Goal: Understand process/instructions: Learn how to perform a task or action

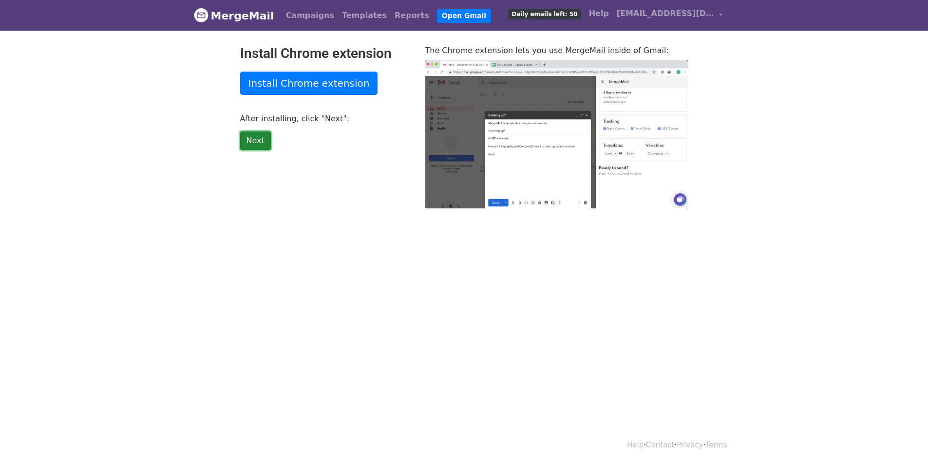
click at [259, 140] on link "Next" at bounding box center [255, 140] width 31 height 19
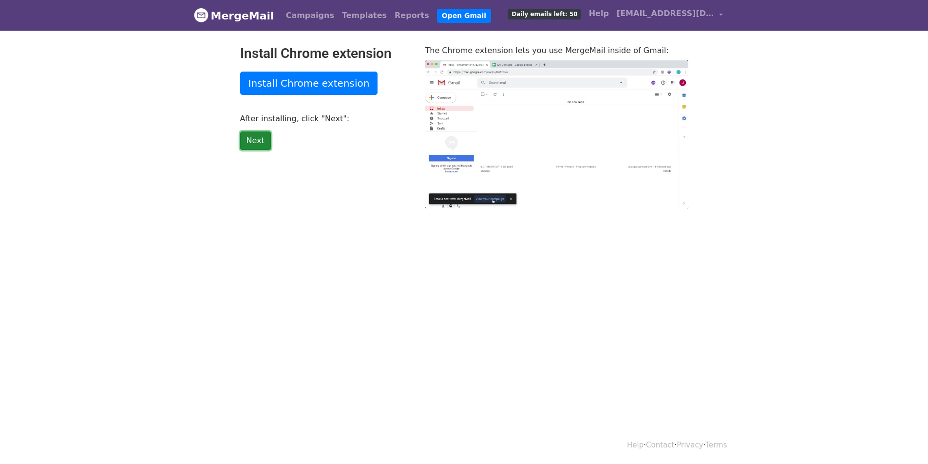
type input "70.61"
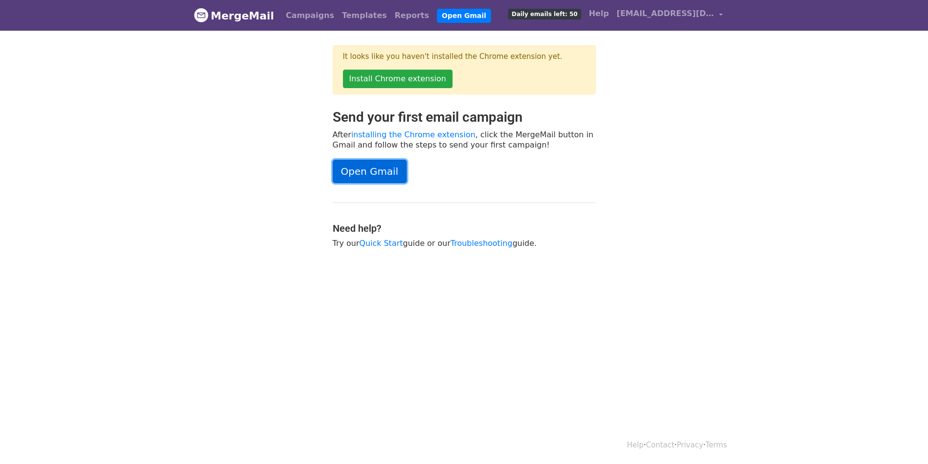
click at [360, 170] on link "Open Gmail" at bounding box center [370, 171] width 74 height 23
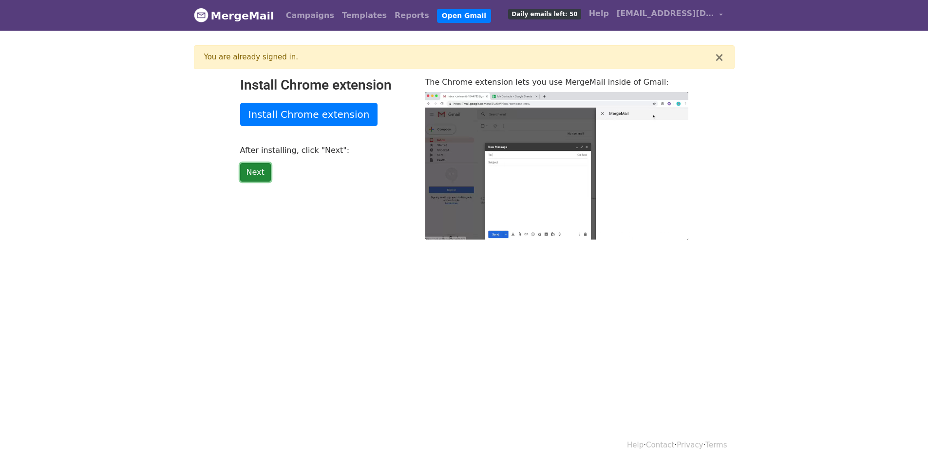
click at [260, 170] on link "Next" at bounding box center [255, 172] width 31 height 19
type input "17.58"
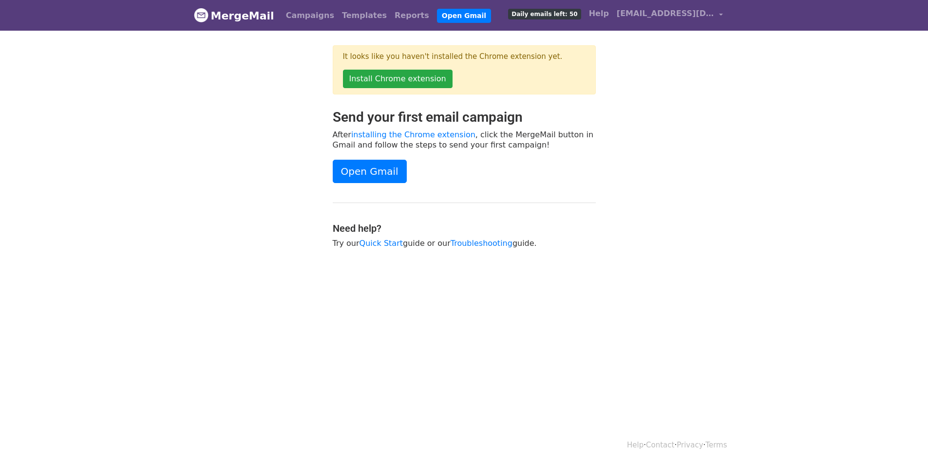
click at [581, 160] on div "Open Gmail" at bounding box center [464, 171] width 263 height 23
click at [414, 75] on link "Install Chrome extension" at bounding box center [398, 79] width 110 height 19
